Goal: Task Accomplishment & Management: Manage account settings

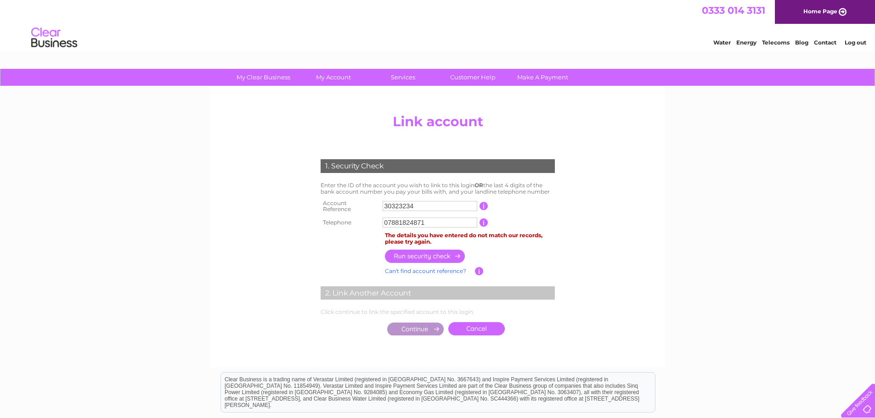
type input "07881824871"
click at [422, 252] on input "button" at bounding box center [425, 256] width 81 height 13
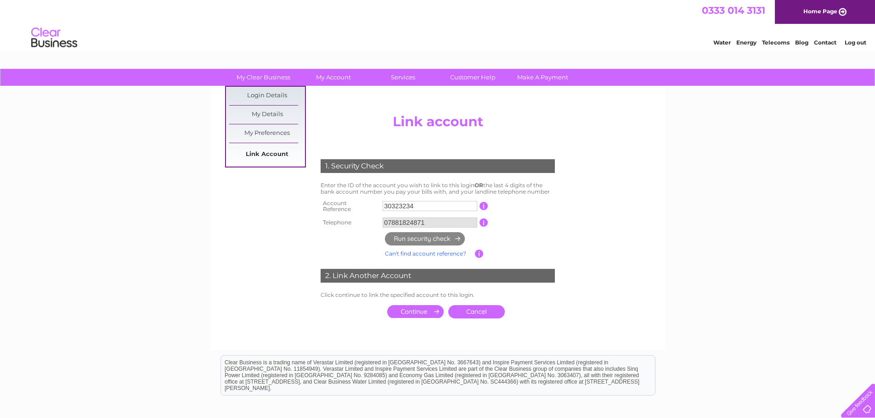
click at [278, 153] on link "Link Account" at bounding box center [267, 155] width 76 height 18
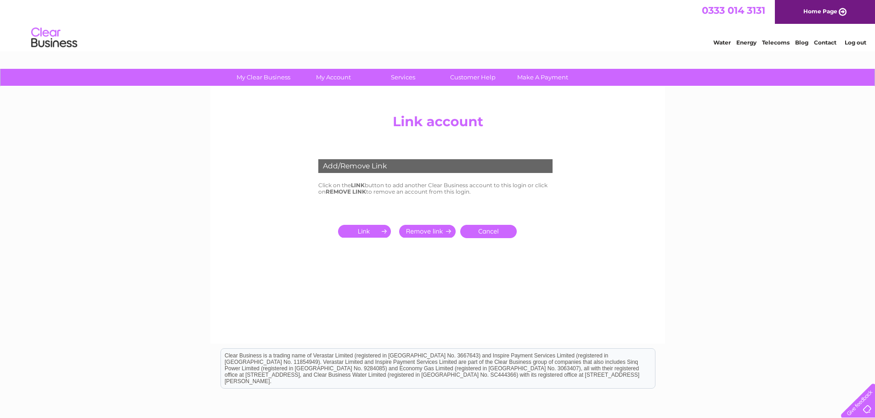
click at [360, 226] on input "submit" at bounding box center [366, 231] width 56 height 13
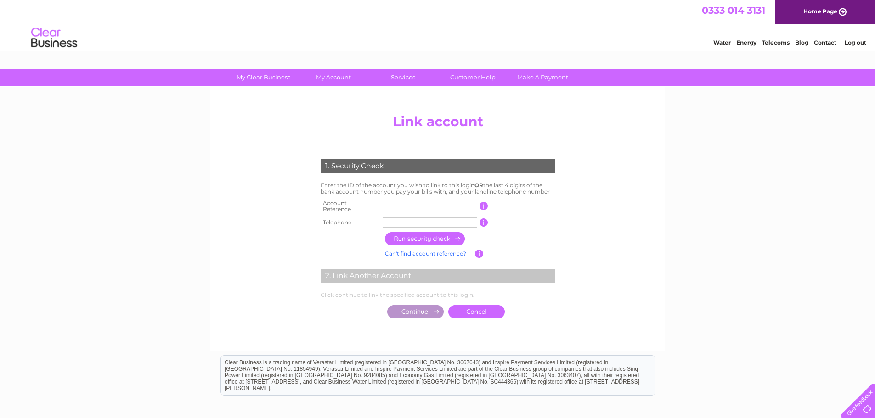
click at [413, 201] on input "text" at bounding box center [430, 206] width 95 height 10
type input "30323234"
click at [424, 218] on input "text" at bounding box center [430, 223] width 95 height 10
type input "07881824871"
click at [423, 236] on input "button" at bounding box center [425, 238] width 81 height 13
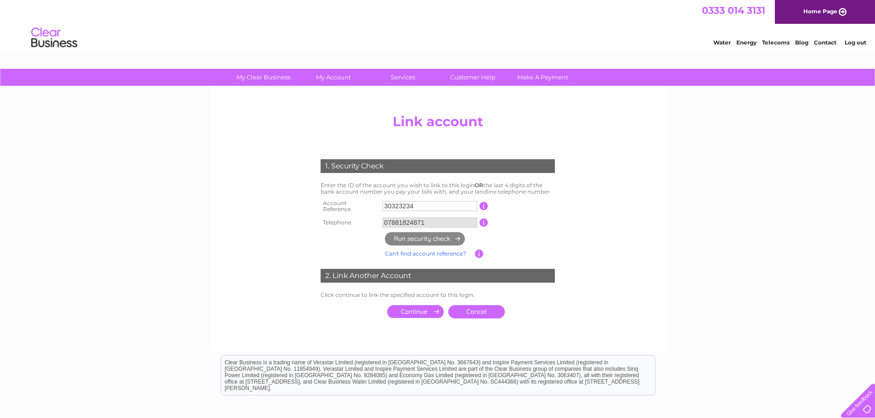
click at [420, 311] on input "submit" at bounding box center [415, 311] width 56 height 13
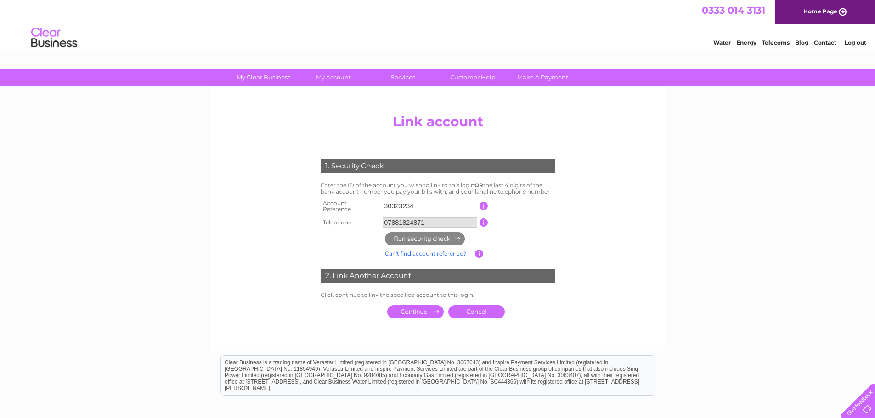
click at [420, 311] on input "submit" at bounding box center [415, 311] width 56 height 13
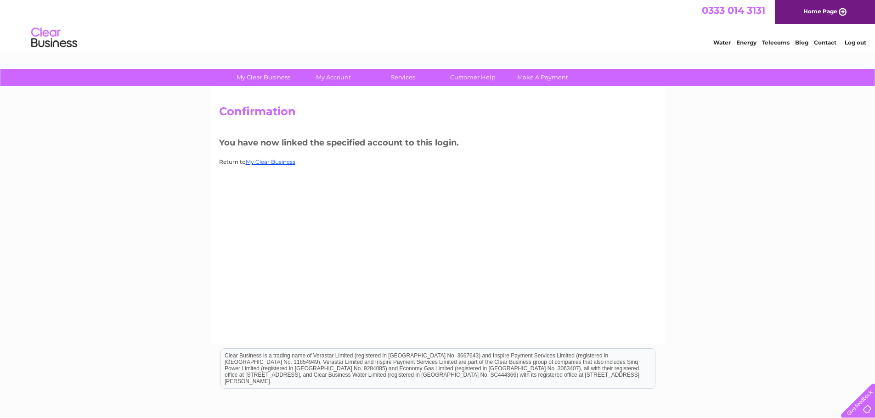
click at [824, 42] on link "Contact" at bounding box center [825, 42] width 23 height 7
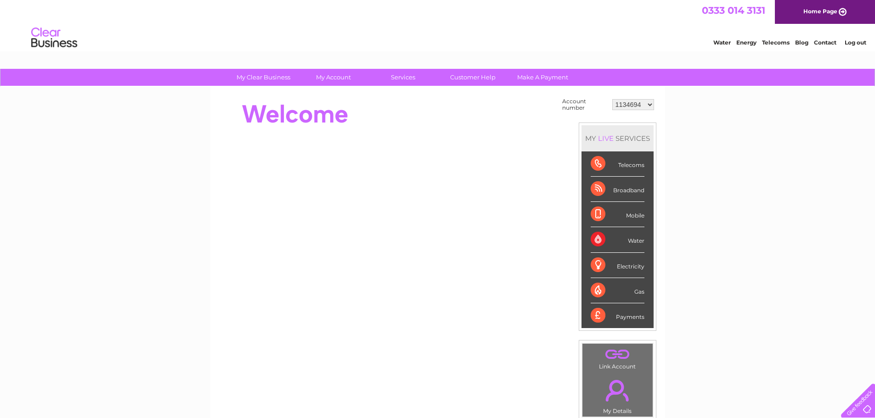
click at [639, 241] on div "Water" at bounding box center [618, 239] width 54 height 25
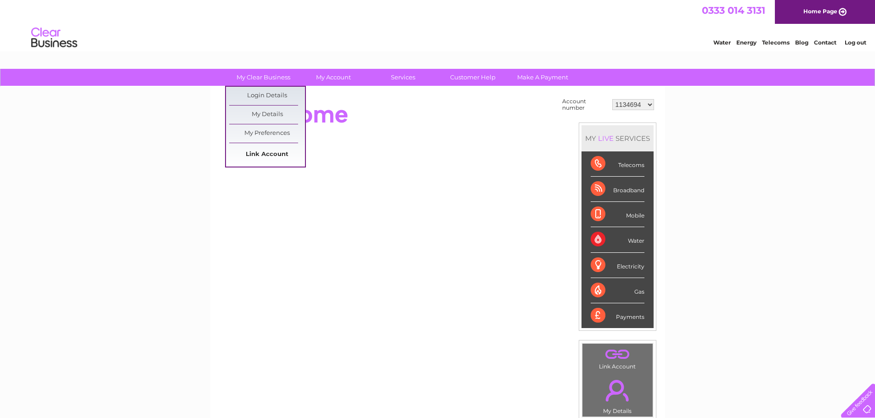
click at [281, 151] on link "Link Account" at bounding box center [267, 155] width 76 height 18
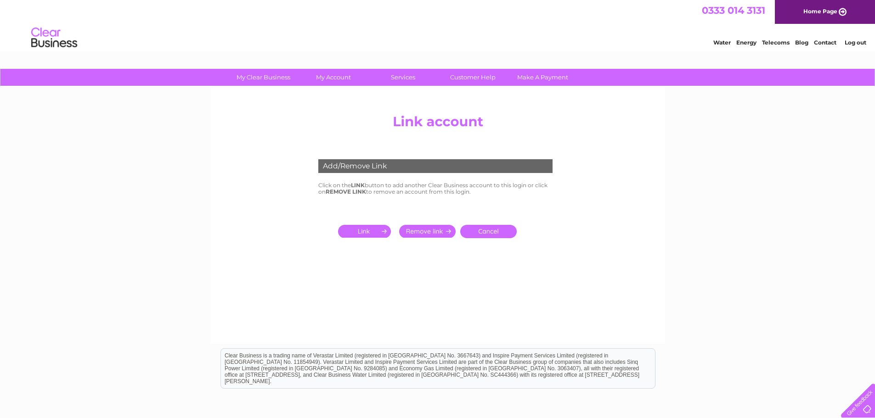
click at [372, 232] on input "submit" at bounding box center [366, 231] width 56 height 13
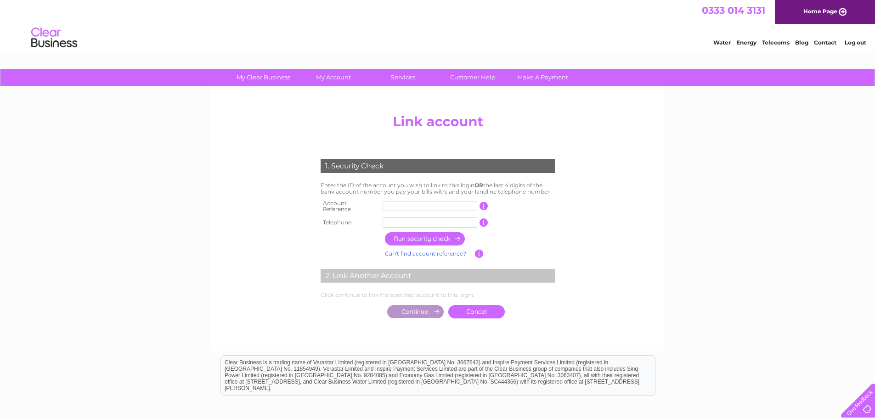
click at [395, 205] on input "text" at bounding box center [430, 206] width 95 height 10
type input "30323234"
click at [421, 220] on input "text" at bounding box center [430, 223] width 95 height 10
type input "07881824871"
click at [429, 237] on input "button" at bounding box center [425, 238] width 81 height 13
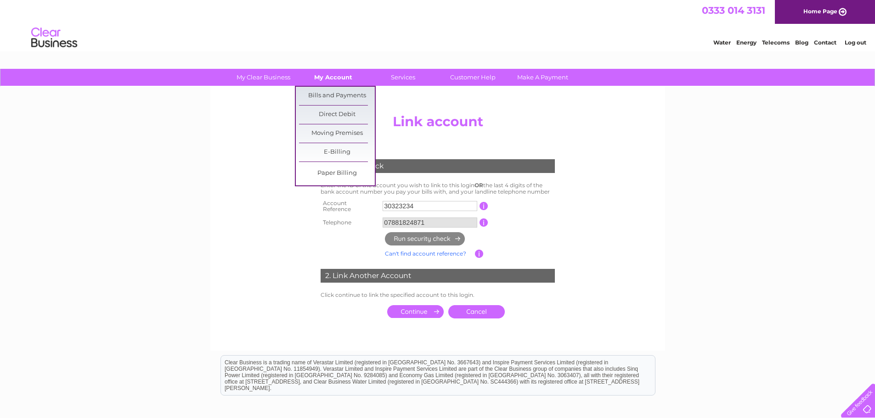
click at [343, 79] on link "My Account" at bounding box center [333, 77] width 76 height 17
click at [344, 90] on link "Bills and Payments" at bounding box center [337, 96] width 76 height 18
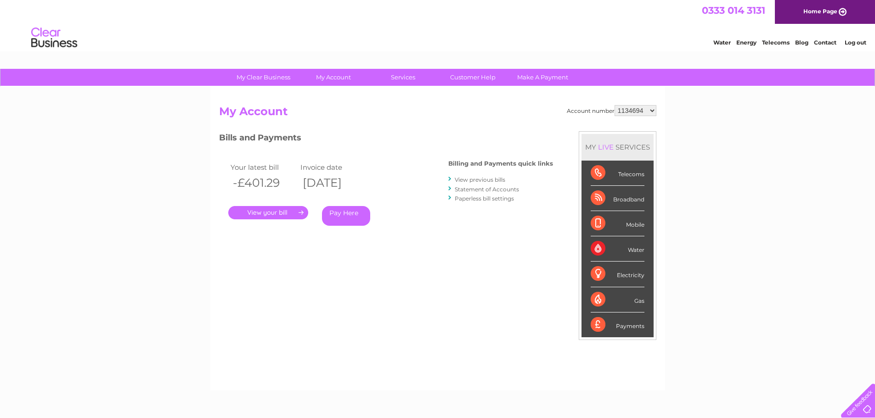
click at [651, 113] on select "1134694 30323234" at bounding box center [636, 110] width 42 height 11
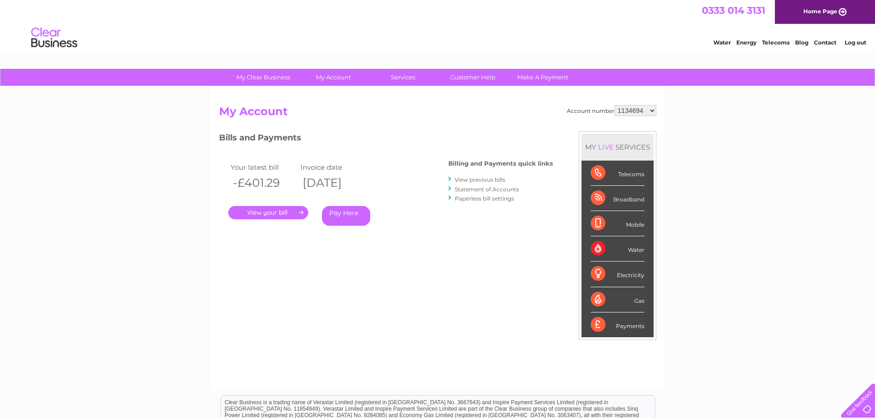
select select "30323234"
click at [615, 105] on select "1134694 30323234" at bounding box center [636, 110] width 42 height 11
click at [284, 214] on link "." at bounding box center [268, 212] width 80 height 13
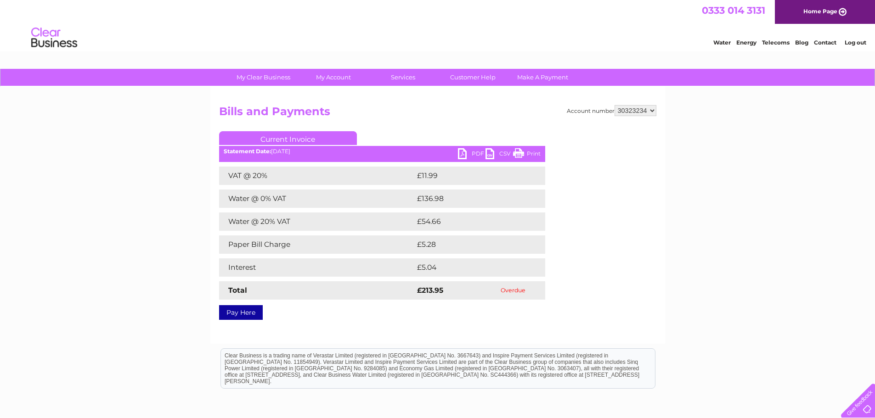
click at [465, 152] on link "PDF" at bounding box center [472, 154] width 28 height 13
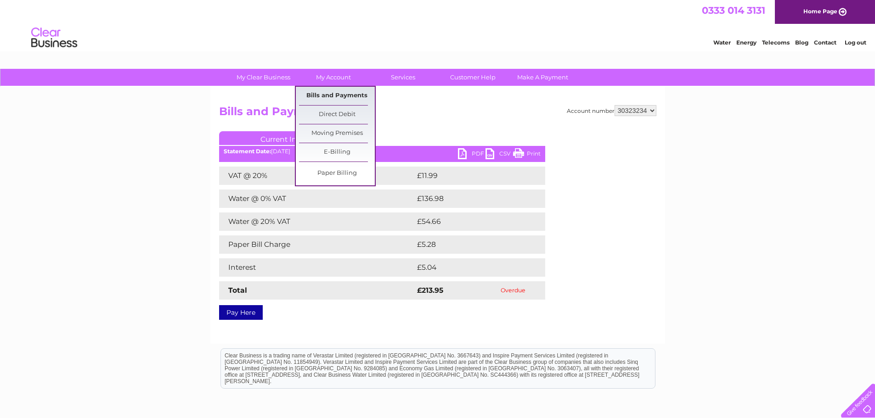
click at [351, 97] on link "Bills and Payments" at bounding box center [337, 96] width 76 height 18
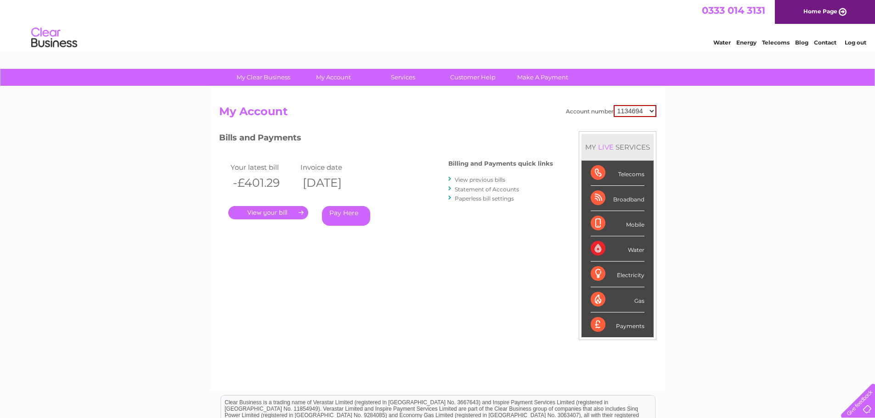
click at [488, 178] on link "View previous bills" at bounding box center [480, 179] width 51 height 7
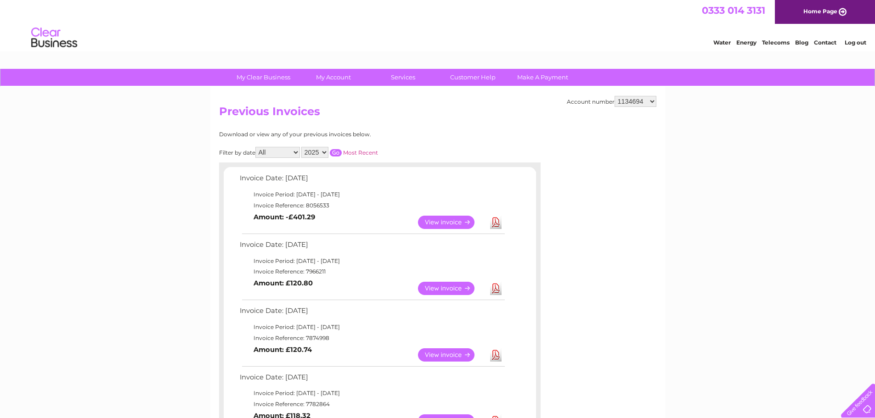
click at [652, 101] on select "1134694 30323234" at bounding box center [636, 101] width 42 height 11
select select "30323234"
click at [615, 96] on select "1134694 30323234" at bounding box center [636, 101] width 42 height 11
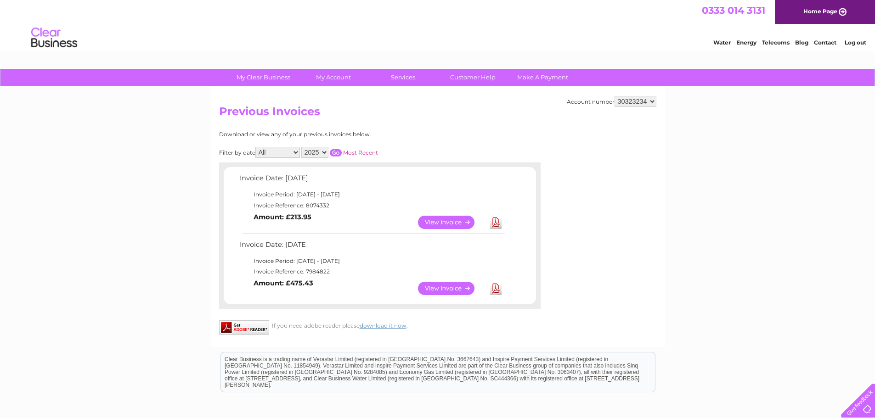
click at [440, 285] on link "View" at bounding box center [452, 288] width 68 height 13
click at [443, 221] on link "View" at bounding box center [452, 222] width 68 height 13
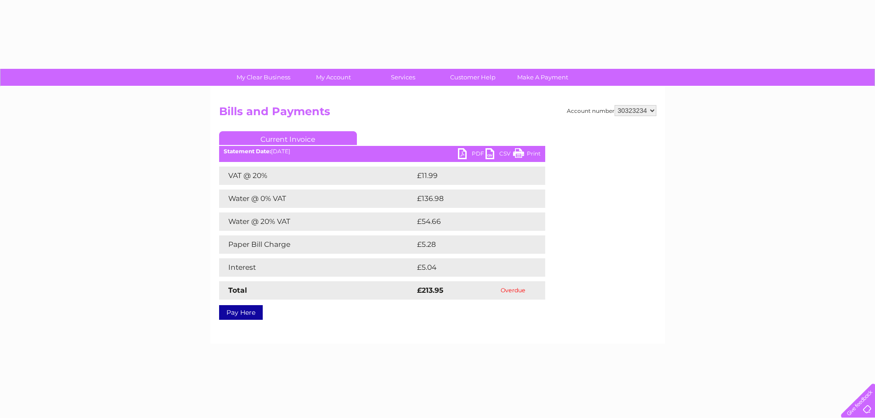
click at [443, 220] on td "£54.66" at bounding box center [471, 222] width 113 height 18
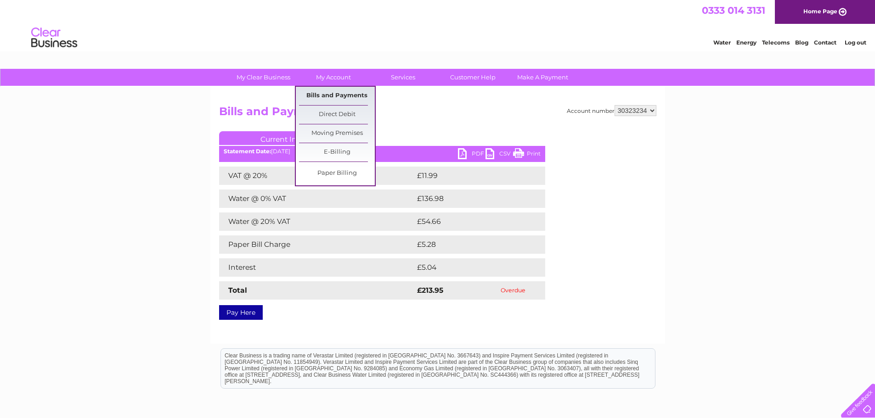
click at [357, 95] on link "Bills and Payments" at bounding box center [337, 96] width 76 height 18
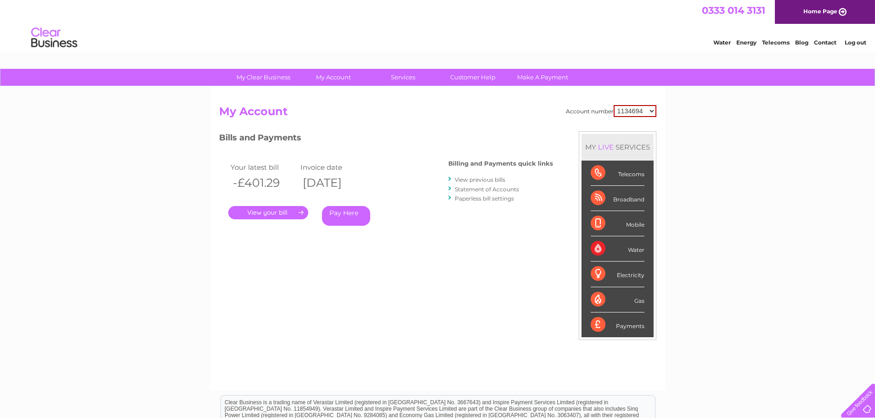
click at [499, 188] on link "Statement of Accounts" at bounding box center [487, 189] width 64 height 7
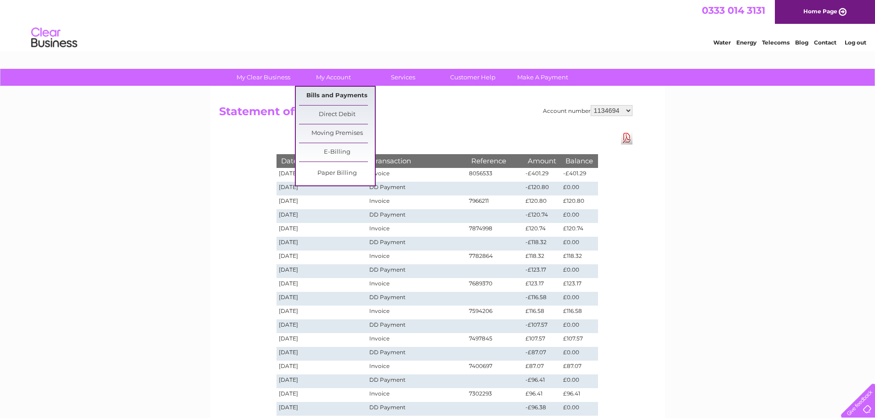
click at [346, 93] on link "Bills and Payments" at bounding box center [337, 96] width 76 height 18
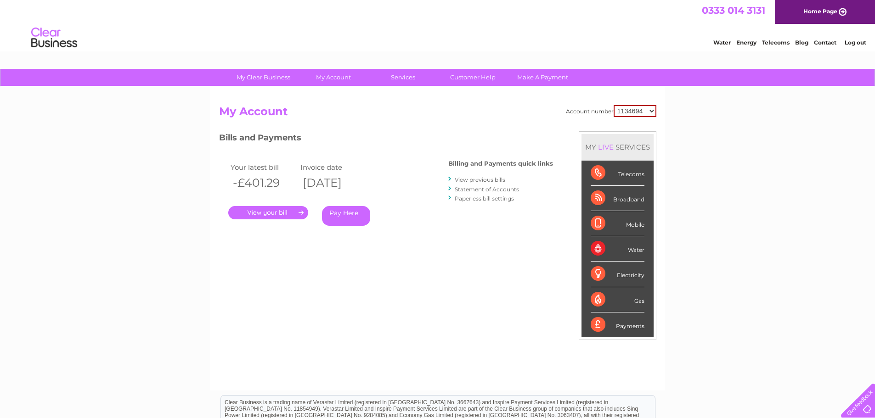
click at [650, 112] on select "1134694 30323234" at bounding box center [635, 111] width 43 height 12
select select "30323234"
click at [614, 105] on select "1134694 30323234" at bounding box center [635, 111] width 43 height 12
click at [489, 179] on link "View previous bills" at bounding box center [480, 179] width 51 height 7
click at [495, 187] on link "Statement of Accounts" at bounding box center [487, 189] width 64 height 7
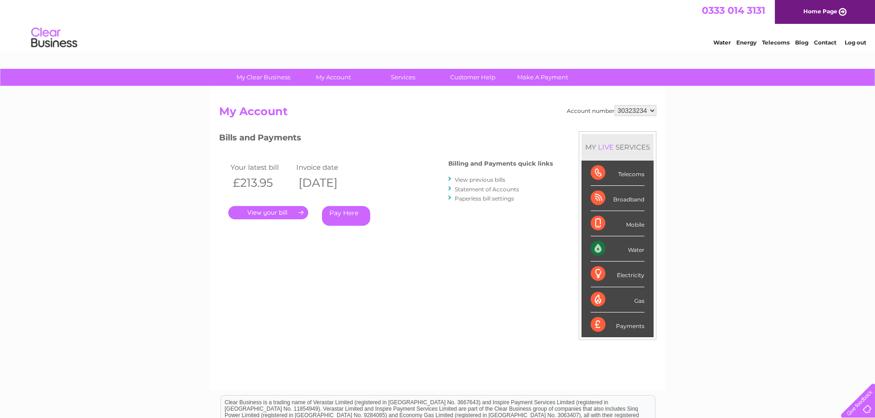
click at [652, 112] on select "1134694 30323234" at bounding box center [636, 110] width 42 height 11
select select "1134694"
click at [615, 105] on select "1134694 30323234" at bounding box center [636, 110] width 42 height 11
click at [268, 216] on link "." at bounding box center [268, 212] width 80 height 13
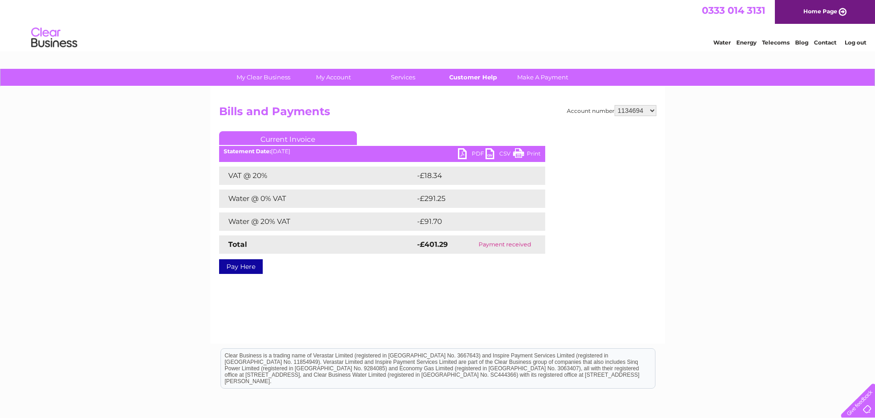
click at [488, 83] on link "Customer Help" at bounding box center [473, 77] width 76 height 17
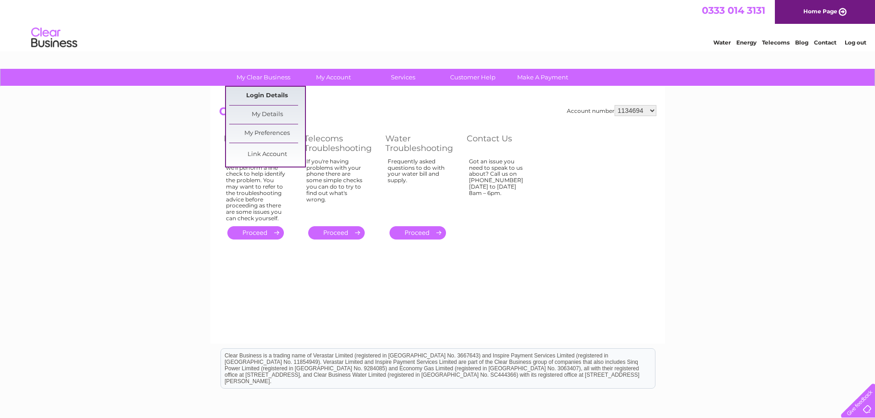
click at [273, 95] on link "Login Details" at bounding box center [267, 96] width 76 height 18
click at [279, 112] on link "My Details" at bounding box center [267, 115] width 76 height 18
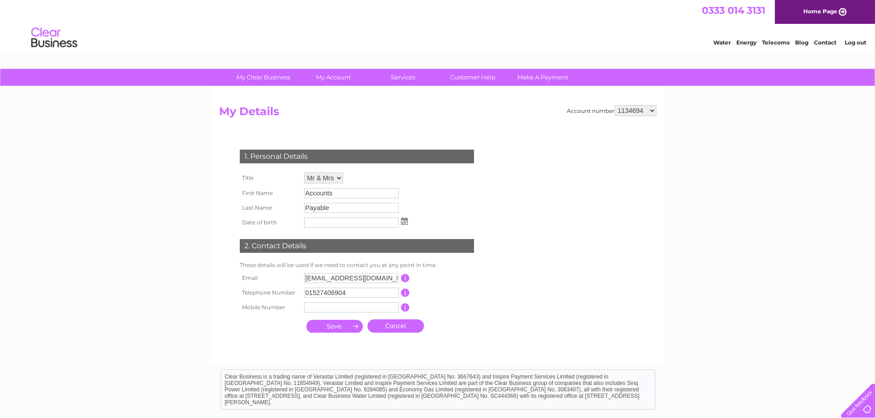
click at [279, 112] on h2 "My Details" at bounding box center [437, 113] width 437 height 17
click at [339, 176] on select "Mr Mrs Ms Miss Dr Rev Prof Other Mr & Mrs" at bounding box center [323, 178] width 39 height 11
select select "Mrs"
click at [304, 173] on select "Mr Mrs Ms Miss Dr Rev Prof Other Mr & Mrs" at bounding box center [324, 179] width 40 height 12
drag, startPoint x: 337, startPoint y: 194, endPoint x: 281, endPoint y: 190, distance: 56.7
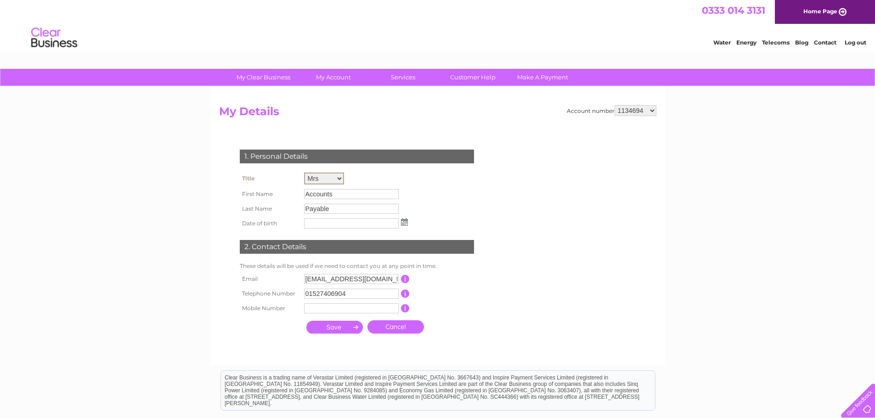
click at [281, 190] on tr "First Name Accounts" at bounding box center [323, 194] width 173 height 15
click at [354, 200] on td "Accounts" at bounding box center [356, 194] width 108 height 16
drag, startPoint x: 341, startPoint y: 193, endPoint x: 268, endPoint y: 199, distance: 72.8
click at [268, 199] on tr "First Name Accounts" at bounding box center [323, 194] width 173 height 16
click at [491, 186] on div "1. Personal Details Title Mr Mrs Ms Miss Dr Rev Prof Other Mr & Mrs First Name …" at bounding box center [358, 240] width 279 height 198
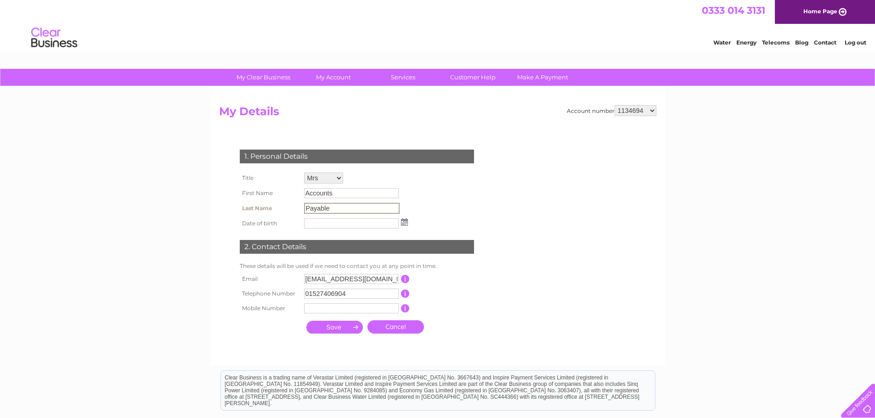
drag, startPoint x: 337, startPoint y: 206, endPoint x: 258, endPoint y: 191, distance: 80.4
click at [258, 191] on tbody "Title Mr Mrs Ms Miss Dr Rev Prof Other Mr & Mrs First Name Accounts Last Name P…" at bounding box center [323, 200] width 173 height 61
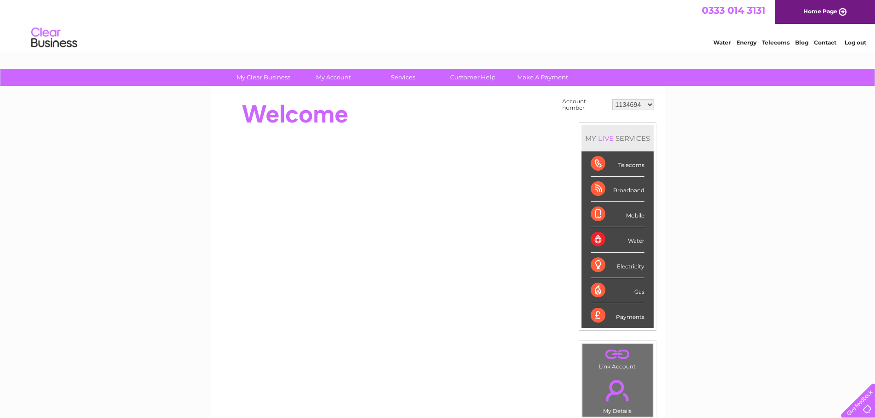
click at [648, 108] on select "1134694 30323234" at bounding box center [633, 104] width 42 height 11
click at [612, 99] on select "1134694 30323234" at bounding box center [633, 104] width 42 height 11
click at [648, 105] on select "1134694 30323234" at bounding box center [633, 104] width 42 height 11
select select "1134694"
click at [612, 99] on select "1134694 30323234" at bounding box center [633, 104] width 42 height 11
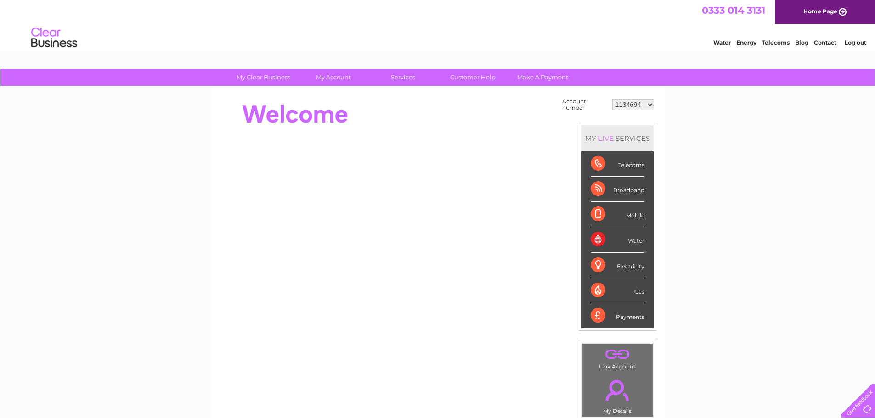
click at [651, 105] on select "1134694 30323234" at bounding box center [633, 104] width 42 height 11
select select "30323234"
click at [612, 99] on select "1134694 30323234" at bounding box center [633, 104] width 42 height 11
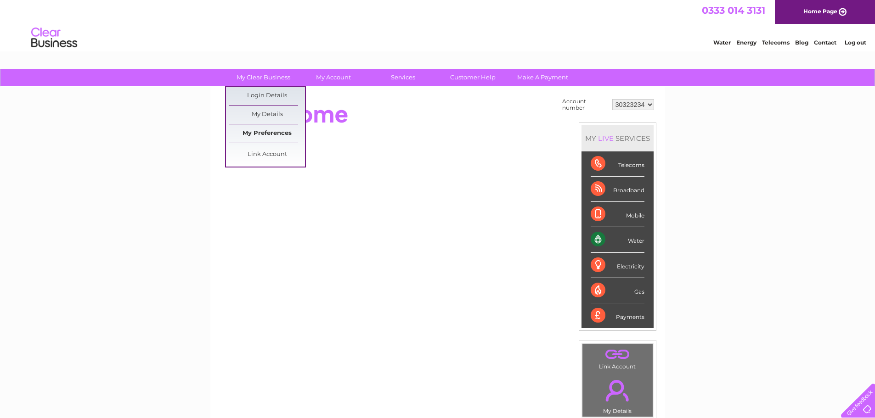
click at [286, 132] on link "My Preferences" at bounding box center [267, 133] width 76 height 18
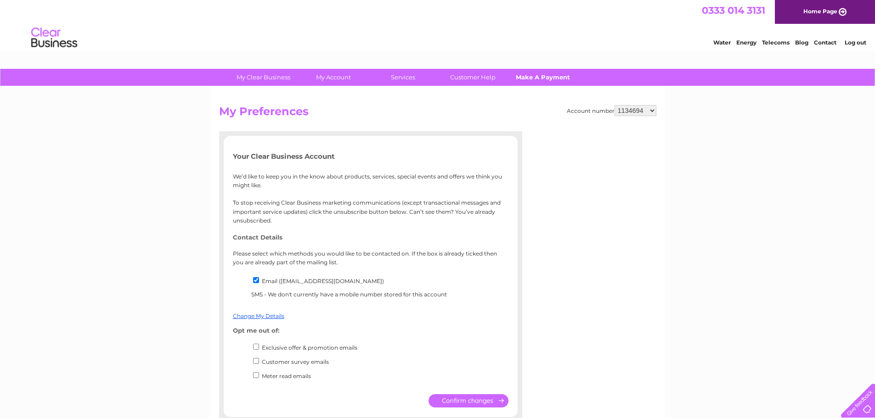
click at [542, 76] on link "Make A Payment" at bounding box center [543, 77] width 76 height 17
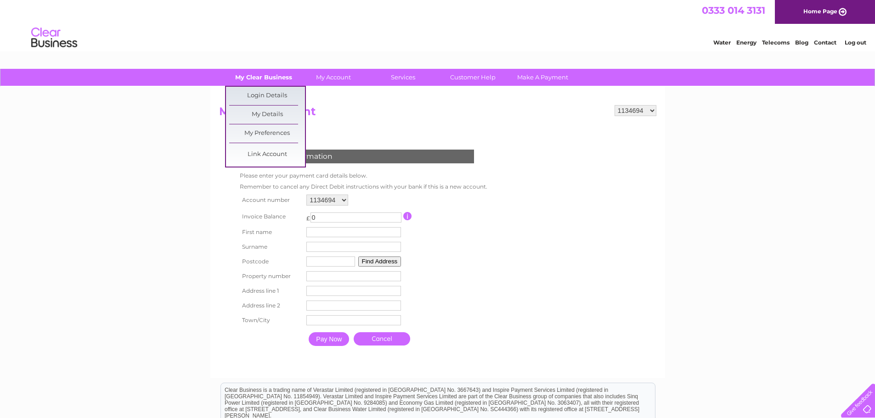
click at [277, 76] on link "My Clear Business" at bounding box center [264, 77] width 76 height 17
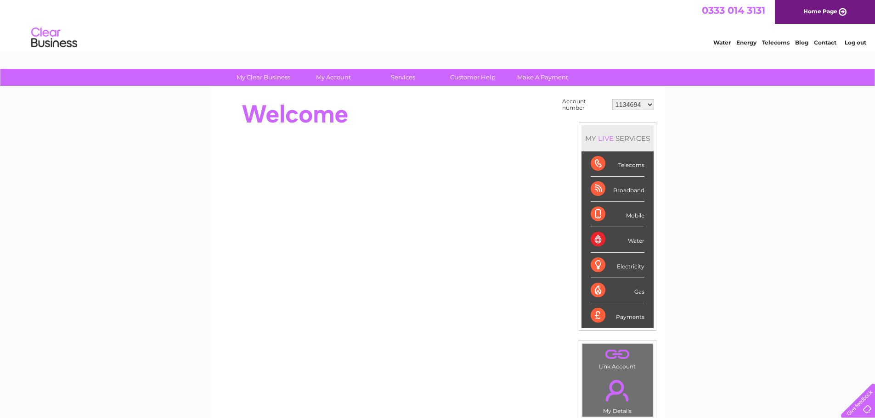
click at [598, 238] on div "Water" at bounding box center [618, 239] width 54 height 25
